Goal: Information Seeking & Learning: Learn about a topic

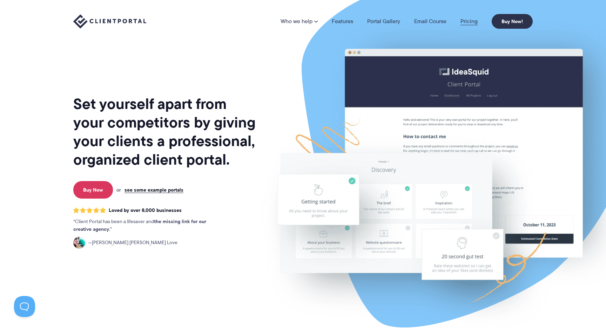
click at [466, 22] on link "Pricing" at bounding box center [468, 22] width 17 height 6
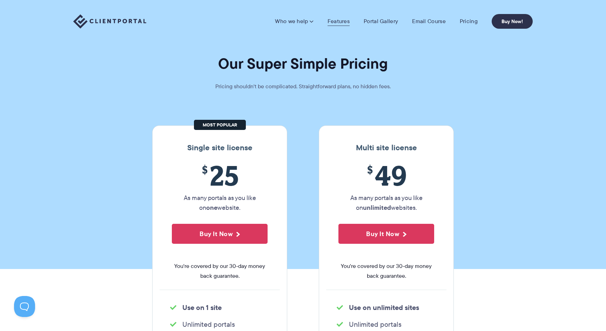
click at [337, 22] on link "Features" at bounding box center [339, 21] width 22 height 7
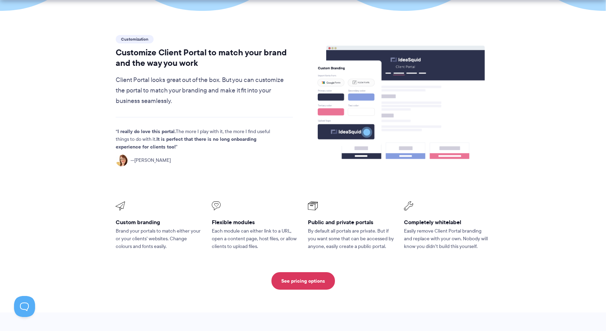
scroll to position [199, 0]
